Goal: Navigation & Orientation: Find specific page/section

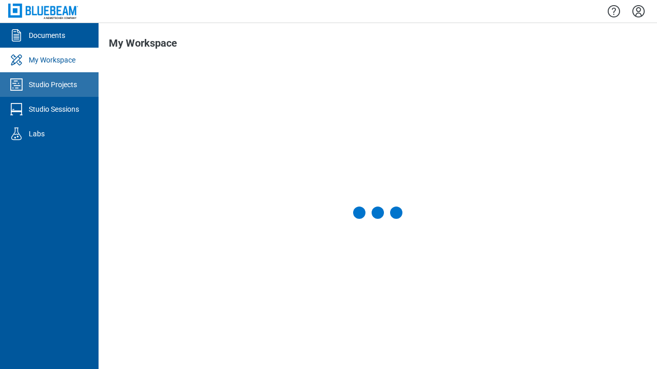
click at [49, 85] on div "Studio Projects" at bounding box center [53, 85] width 48 height 10
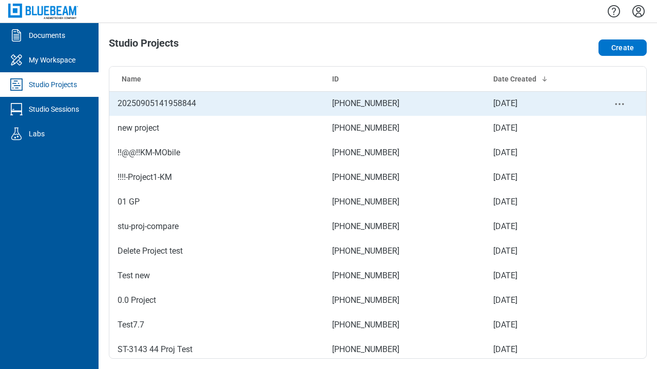
click at [378, 104] on td "[PHONE_NUMBER]" at bounding box center [404, 103] width 161 height 25
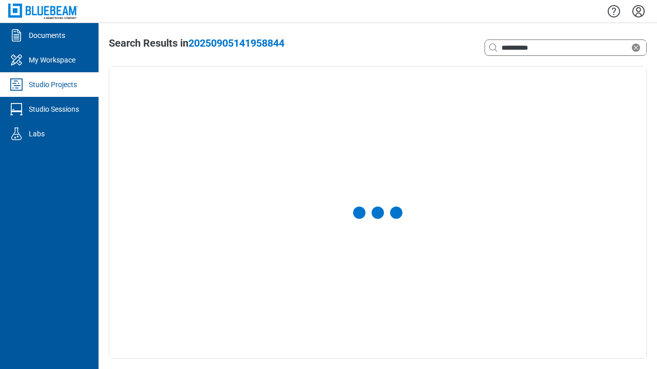
select select "**********"
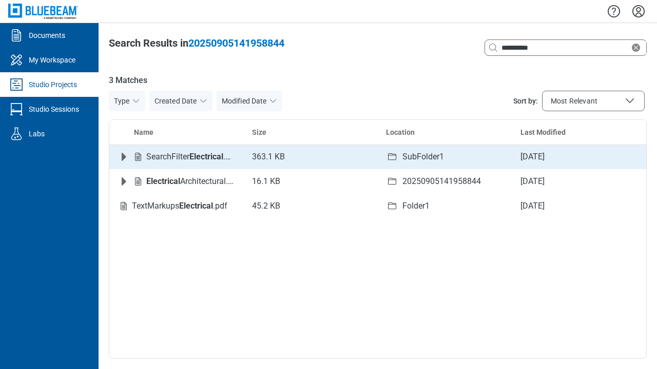
click at [124, 157] on icon "Expand row" at bounding box center [124, 157] width 5 height 8
